Goal: Transaction & Acquisition: Purchase product/service

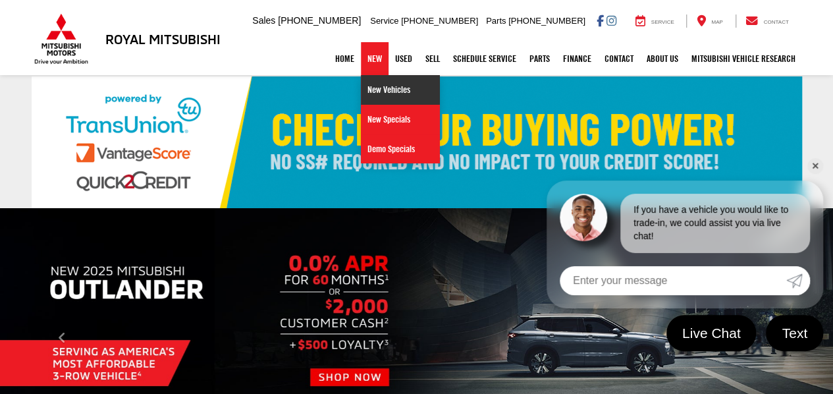
click at [371, 88] on link "New Vehicles" at bounding box center [400, 90] width 79 height 30
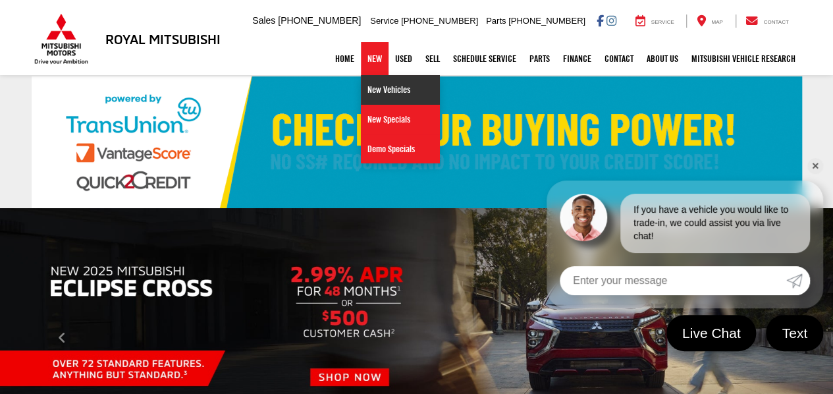
click at [372, 87] on link "New Vehicles" at bounding box center [400, 90] width 79 height 30
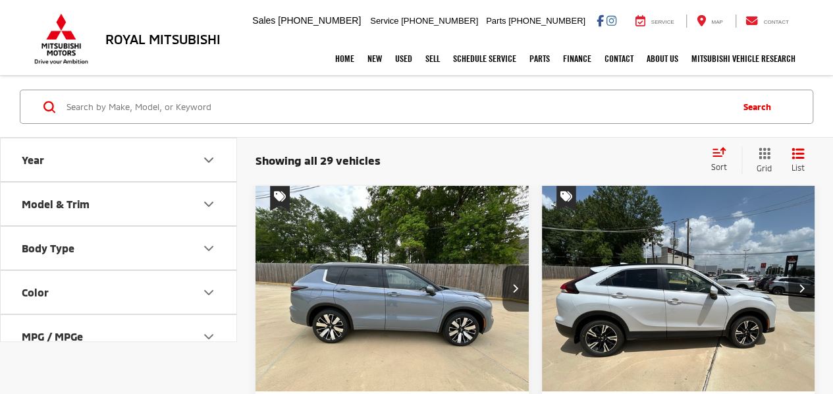
click at [192, 209] on button "Model & Trim" at bounding box center [119, 203] width 237 height 43
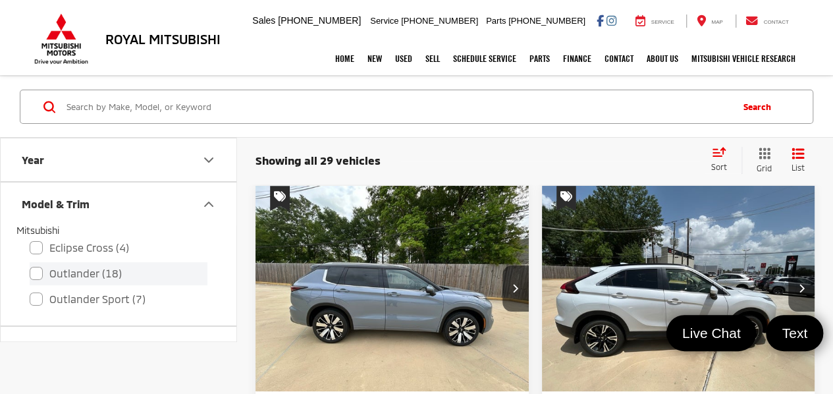
click at [96, 265] on label "Outlander (18)" at bounding box center [119, 273] width 178 height 23
click at [30, 265] on input "Outlander (18)" at bounding box center [30, 265] width 1 height 1
checkbox input "true"
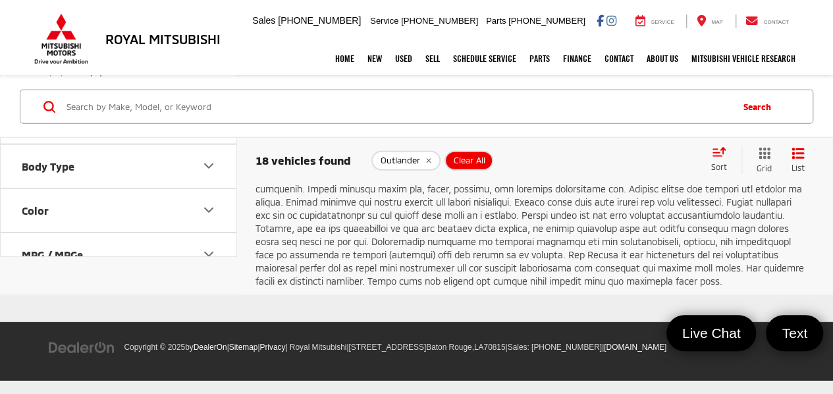
scroll to position [4481, 0]
